Goal: Task Accomplishment & Management: Manage account settings

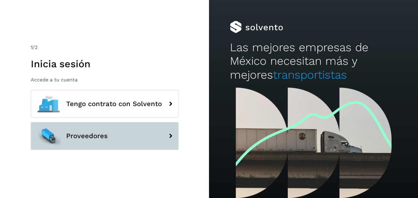
click at [86, 133] on span "Proveedores" at bounding box center [87, 135] width 42 height 7
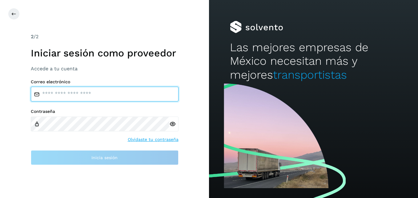
type input "**********"
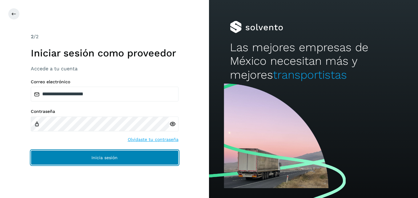
click at [144, 155] on button "Inicia sesión" at bounding box center [105, 157] width 148 height 15
click at [119, 157] on button "Inicia sesión" at bounding box center [105, 157] width 148 height 15
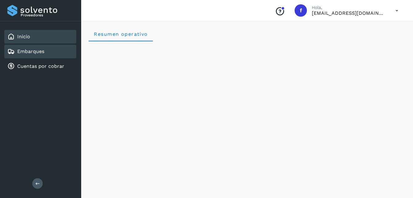
click at [42, 53] on link "Embarques" at bounding box center [30, 51] width 27 height 6
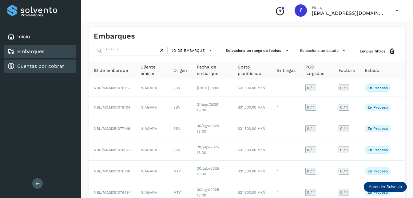
click at [28, 67] on link "Cuentas por cobrar" at bounding box center [40, 66] width 47 height 6
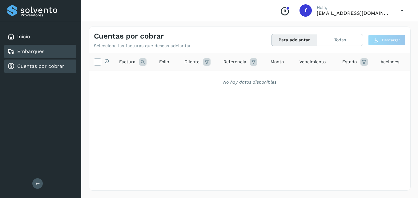
click at [23, 52] on link "Embarques" at bounding box center [30, 51] width 27 height 6
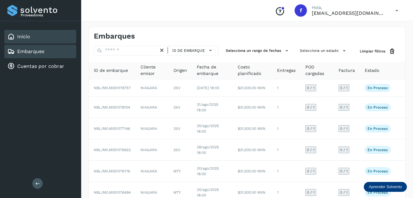
click at [33, 35] on div "Inicio" at bounding box center [40, 37] width 72 height 14
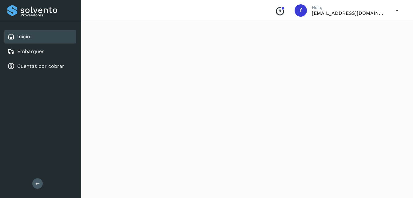
scroll to position [586, 0]
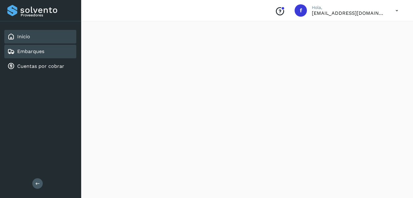
drag, startPoint x: 90, startPoint y: 159, endPoint x: 37, endPoint y: 52, distance: 119.2
click at [37, 52] on link "Embarques" at bounding box center [30, 51] width 27 height 6
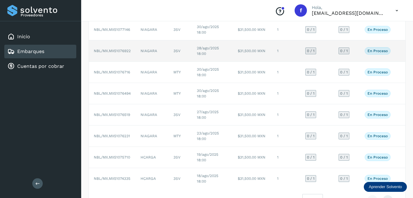
scroll to position [123, 0]
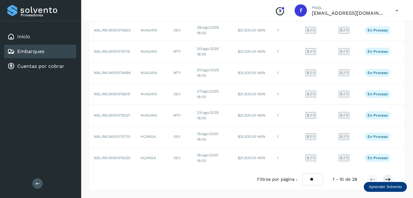
click at [313, 182] on select "** ** **" at bounding box center [313, 179] width 21 height 12
click at [313, 179] on select "** ** **" at bounding box center [313, 179] width 21 height 12
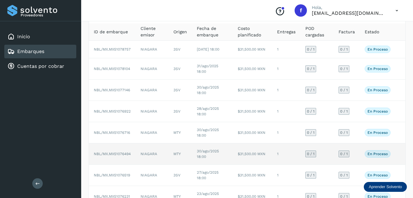
scroll to position [0, 0]
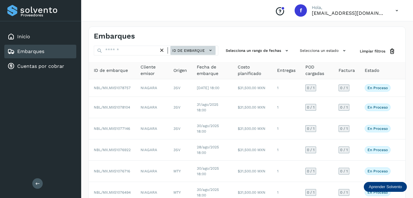
click at [213, 50] on icon at bounding box center [210, 50] width 6 height 6
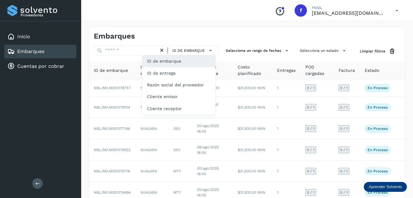
click at [219, 38] on div at bounding box center [206, 99] width 413 height 198
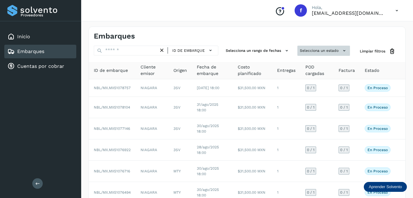
click at [342, 48] on icon at bounding box center [344, 50] width 6 height 6
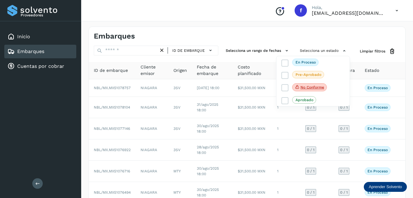
click at [287, 52] on div at bounding box center [206, 99] width 413 height 198
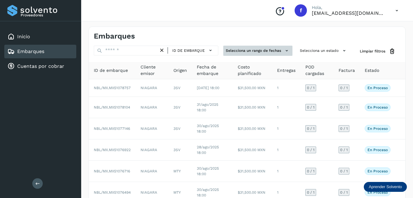
click at [287, 52] on icon at bounding box center [287, 50] width 6 height 6
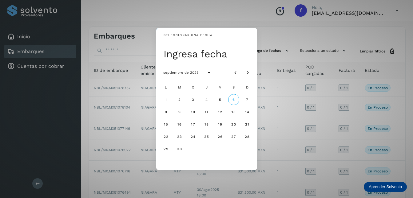
click at [291, 39] on div "Seleccionar una fecha Ingresa fecha septiembre de 2025 L M X J V S D 1 2 3 4 5 …" at bounding box center [206, 99] width 413 height 198
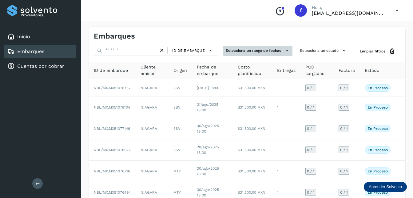
click at [283, 53] on button "Selecciona un rango de fechas" at bounding box center [257, 51] width 69 height 10
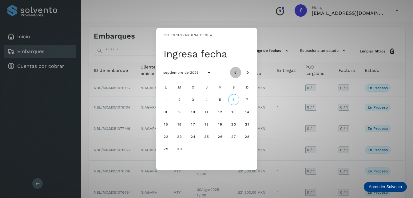
click at [235, 72] on icon "Mes anterior" at bounding box center [236, 73] width 6 height 6
click at [163, 111] on button "2" at bounding box center [166, 111] width 11 height 11
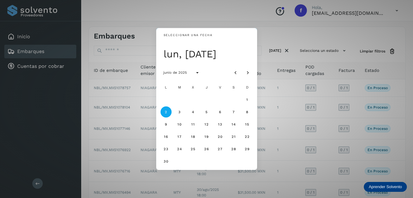
click at [166, 110] on span "2" at bounding box center [166, 112] width 3 height 4
click at [277, 29] on div "Seleccionar una fecha lun, [DATE] junio de 2025 L M X J V S D 1 2 3 4 5 6 7 8 9…" at bounding box center [206, 99] width 413 height 198
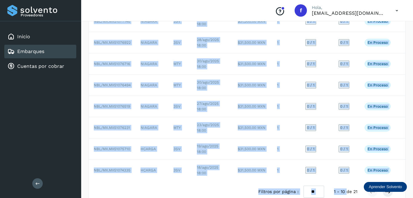
scroll to position [123, 0]
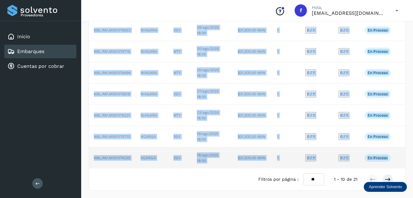
drag, startPoint x: 94, startPoint y: 87, endPoint x: 390, endPoint y: 160, distance: 304.9
click at [390, 160] on tbody "NBL/MX.MX51078757 NIAGARA 3SV [DATE] 18:00 $31,500.00 MXN 1 0 / 1 0 / 1 En proc…" at bounding box center [247, 64] width 317 height 208
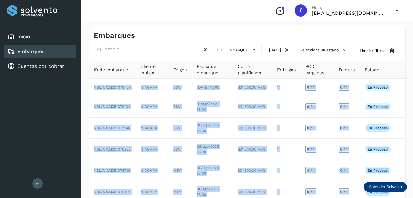
scroll to position [0, 0]
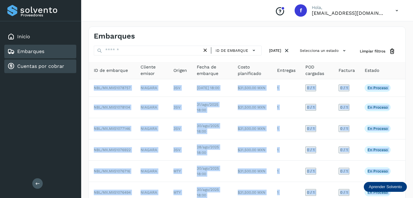
click at [57, 66] on link "Cuentas por cobrar" at bounding box center [40, 66] width 47 height 6
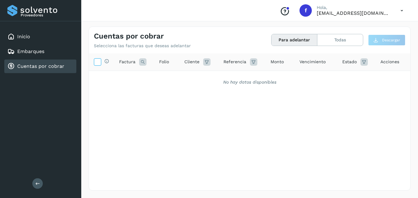
click at [100, 62] on icon at bounding box center [97, 61] width 6 height 6
click at [307, 41] on button "Para adelantar" at bounding box center [294, 39] width 46 height 11
click at [391, 59] on span "Acciones" at bounding box center [389, 61] width 19 height 6
click at [359, 60] on div "Estado" at bounding box center [356, 61] width 28 height 7
click at [307, 62] on span "Vencimiento" at bounding box center [312, 61] width 26 height 6
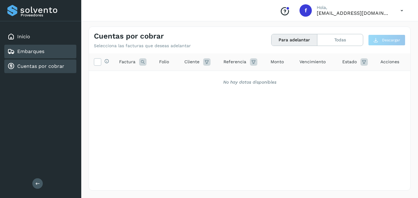
click at [38, 53] on link "Embarques" at bounding box center [30, 51] width 27 height 6
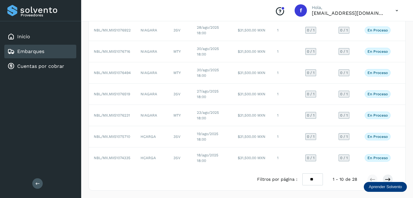
scroll to position [123, 0]
click at [384, 186] on p "Aprender Solvento" at bounding box center [385, 186] width 33 height 5
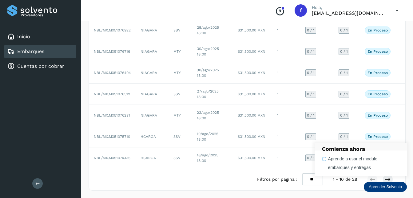
click at [381, 189] on p "Aprender Solvento" at bounding box center [385, 186] width 33 height 5
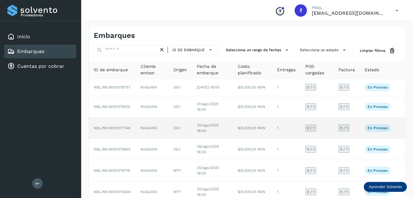
scroll to position [0, 0]
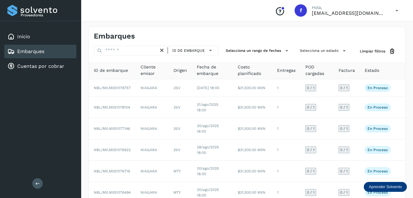
click at [398, 10] on icon at bounding box center [397, 10] width 13 height 13
click at [186, 26] on div at bounding box center [206, 99] width 413 height 198
click at [47, 66] on link "Cuentas por cobrar" at bounding box center [40, 66] width 47 height 6
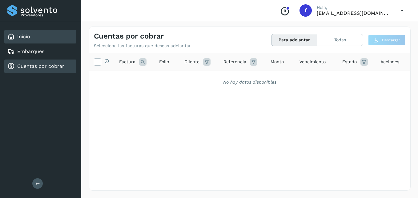
click at [40, 39] on div "Inicio" at bounding box center [40, 37] width 72 height 14
